Goal: Task Accomplishment & Management: Complete application form

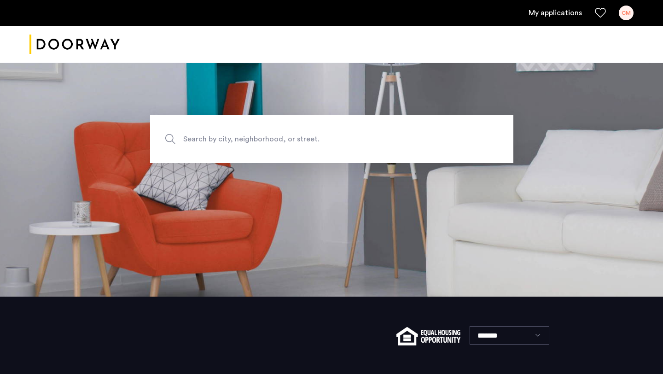
scroll to position [91, 0]
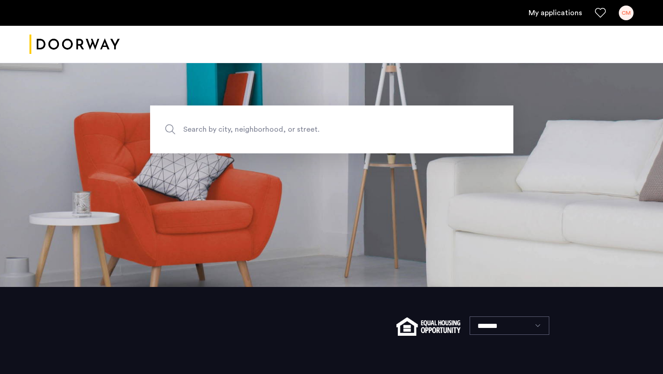
click at [555, 14] on link "My applications" at bounding box center [554, 12] width 53 height 11
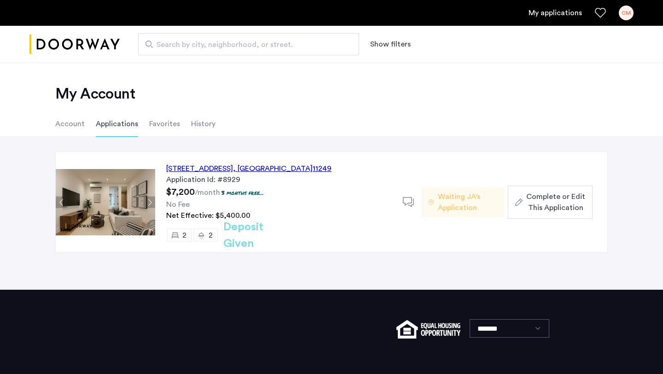
click at [238, 169] on div "[STREET_ADDRESS]" at bounding box center [248, 168] width 165 height 11
click at [567, 197] on span "Complete or Edit This Application" at bounding box center [555, 202] width 59 height 22
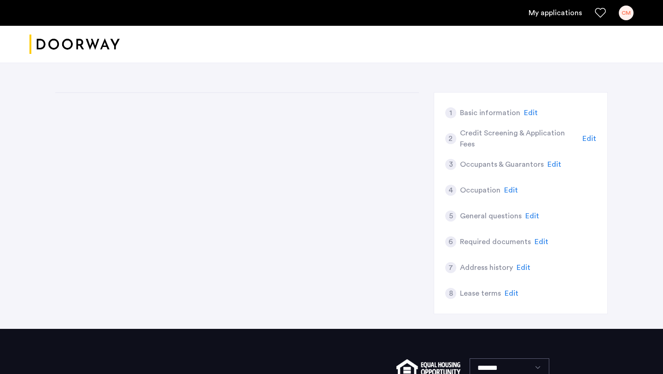
click at [589, 139] on span "Edit" at bounding box center [589, 138] width 14 height 7
click at [541, 140] on h5 "Credit Screening & Application Fees" at bounding box center [519, 138] width 119 height 22
click at [593, 138] on span "Edit" at bounding box center [589, 138] width 14 height 7
click at [467, 138] on h5 "Credit Screening & Application Fees" at bounding box center [519, 138] width 119 height 22
click at [591, 138] on span "Edit" at bounding box center [589, 138] width 14 height 7
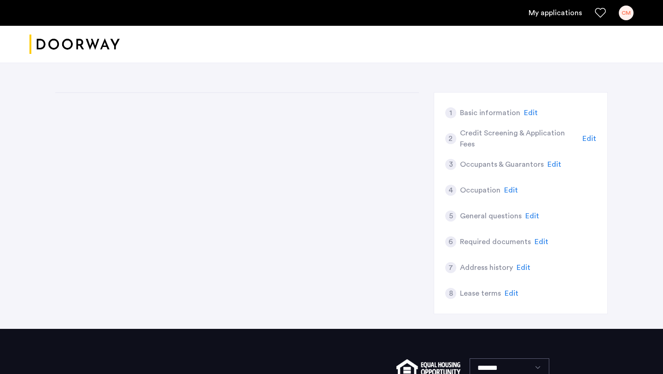
click at [589, 140] on span "Edit" at bounding box center [589, 138] width 14 height 7
click at [493, 140] on h5 "Credit Screening & Application Fees" at bounding box center [519, 138] width 119 height 22
click at [524, 115] on span "Edit" at bounding box center [531, 112] width 14 height 7
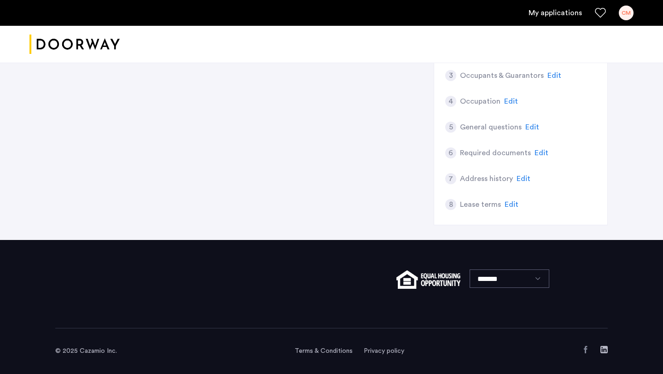
click at [506, 103] on span "Edit" at bounding box center [511, 101] width 14 height 7
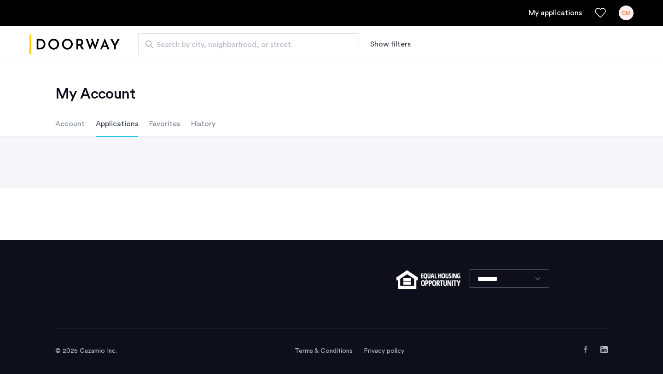
click at [88, 121] on ul "Account Applications Favorites History" at bounding box center [331, 124] width 580 height 26
click at [113, 123] on li "Applications" at bounding box center [117, 124] width 42 height 26
click at [115, 121] on li "Applications" at bounding box center [117, 124] width 42 height 26
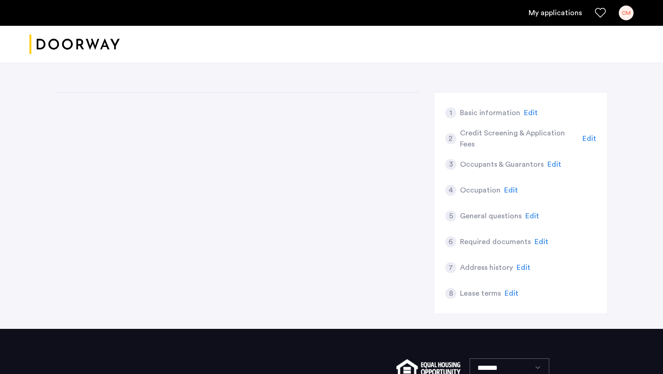
click at [594, 139] on span "Edit" at bounding box center [589, 138] width 14 height 7
click at [284, 136] on div "1 Basic information Edit 2 Credit Screening & Application Fees Edit 3 Occupants…" at bounding box center [331, 210] width 552 height 237
